Goal: Information Seeking & Learning: Learn about a topic

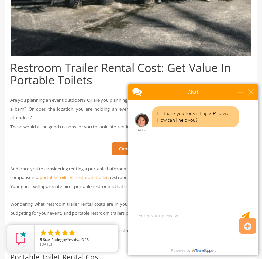
scroll to position [325, 0]
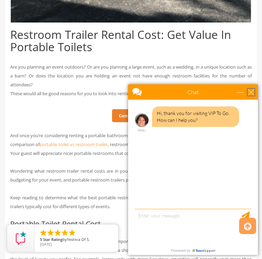
click at [253, 91] on div "close" at bounding box center [251, 92] width 7 height 7
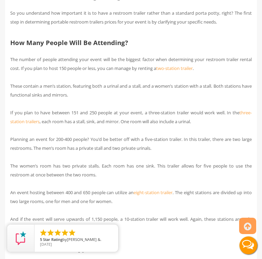
scroll to position [1145, 0]
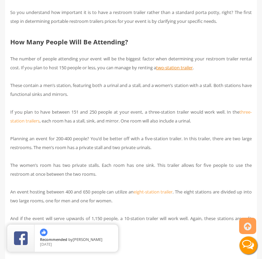
click at [172, 71] on link "two-station trailer" at bounding box center [174, 68] width 37 height 6
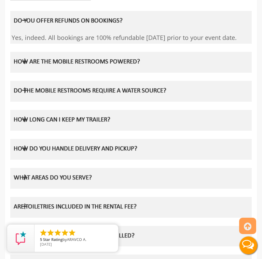
scroll to position [635, 0]
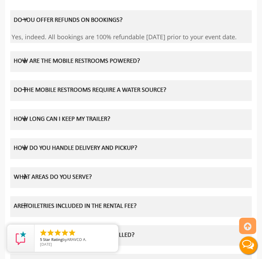
click at [141, 94] on h5 "DO THE MOBILE RESTROOMS REQUIRE A WATER SOURCE?" at bounding box center [128, 90] width 228 height 7
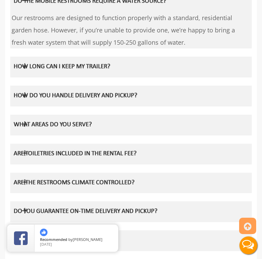
scroll to position [752, 0]
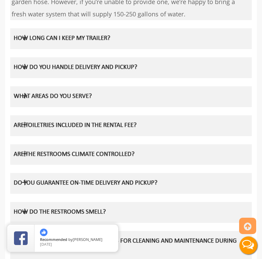
click at [98, 42] on h5 "HOW LONG CAN I KEEP MY TRAILER?" at bounding box center [128, 38] width 228 height 7
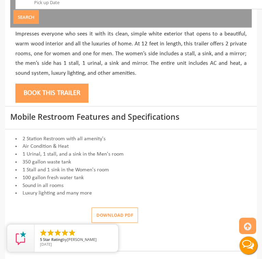
scroll to position [357, 0]
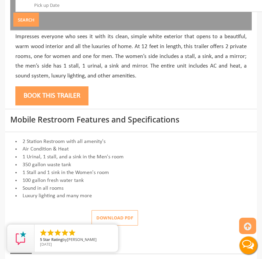
click at [66, 88] on button "Book this trailer" at bounding box center [51, 95] width 73 height 19
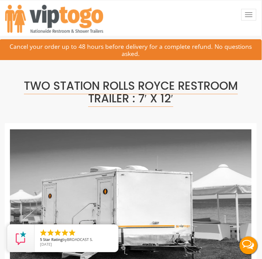
scroll to position [0, 0]
